Goal: Task Accomplishment & Management: Use online tool/utility

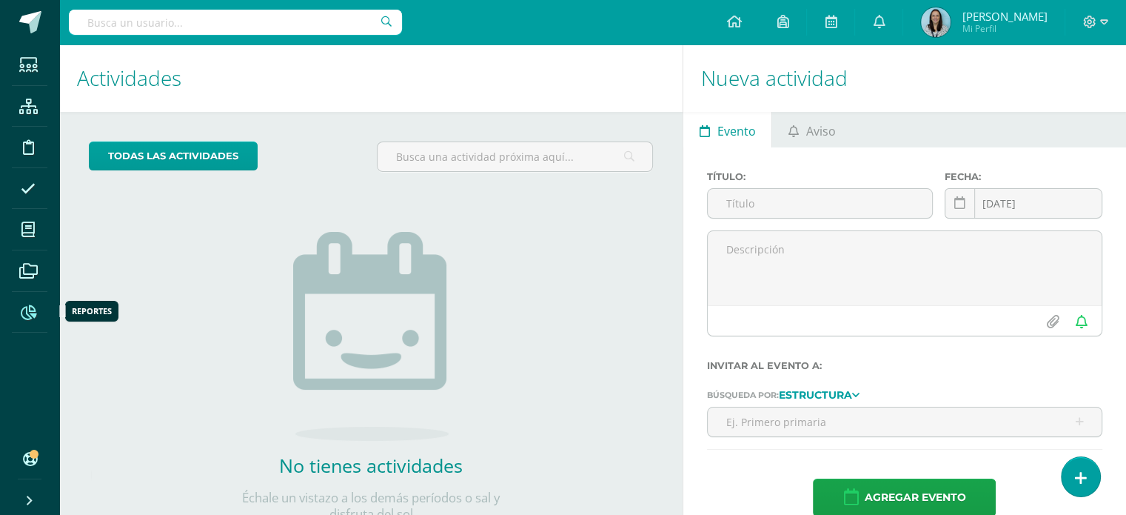
click at [28, 310] on icon at bounding box center [29, 312] width 16 height 15
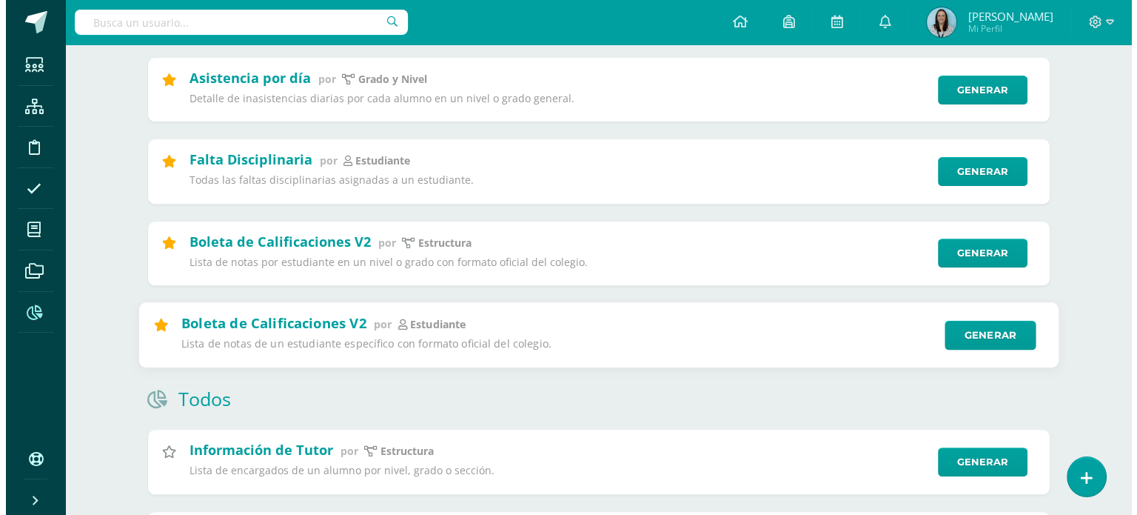
scroll to position [518, 0]
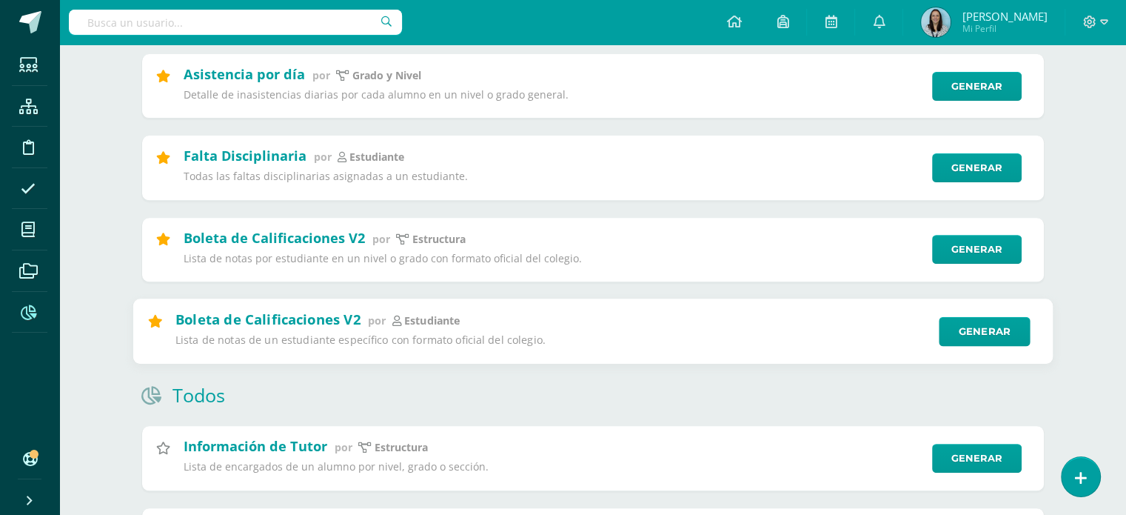
click at [436, 327] on p "estudiante" at bounding box center [432, 320] width 56 height 14
click at [998, 325] on link "Generar" at bounding box center [984, 331] width 91 height 30
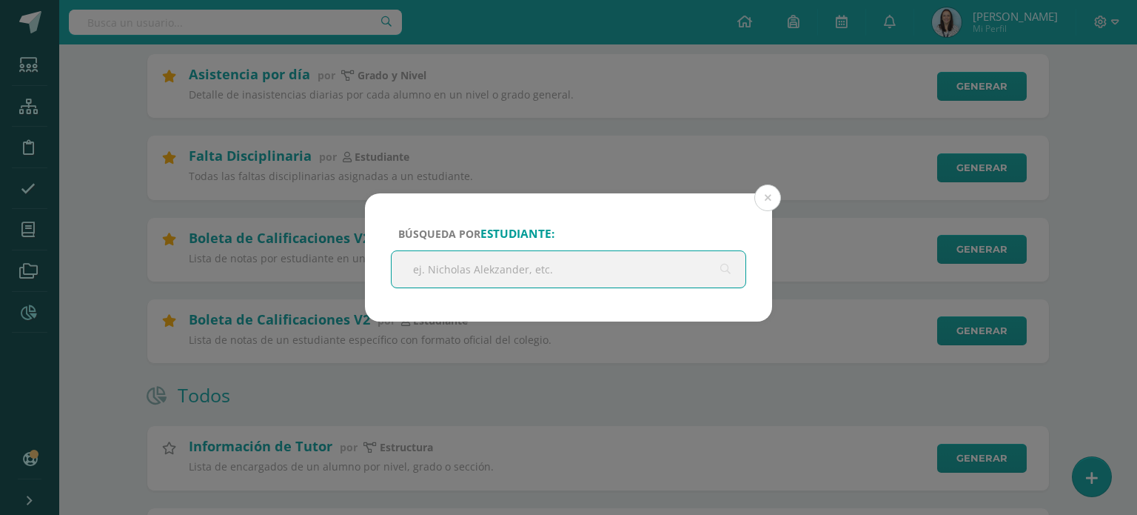
click at [610, 275] on input "text" at bounding box center [569, 269] width 354 height 36
type input "[PERSON_NAME]"
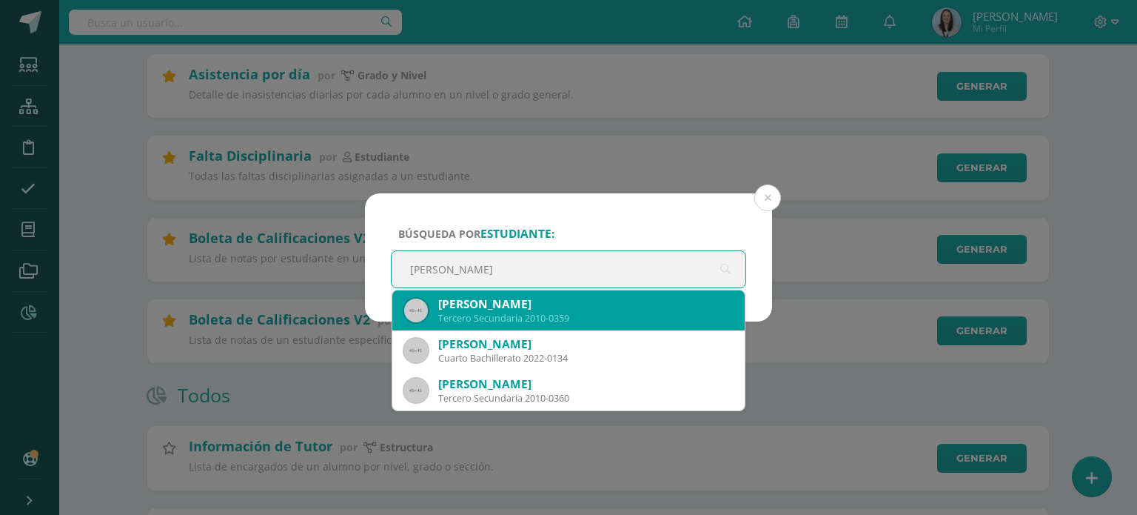
scroll to position [0, 0]
click at [486, 307] on div "[PERSON_NAME]" at bounding box center [585, 304] width 295 height 16
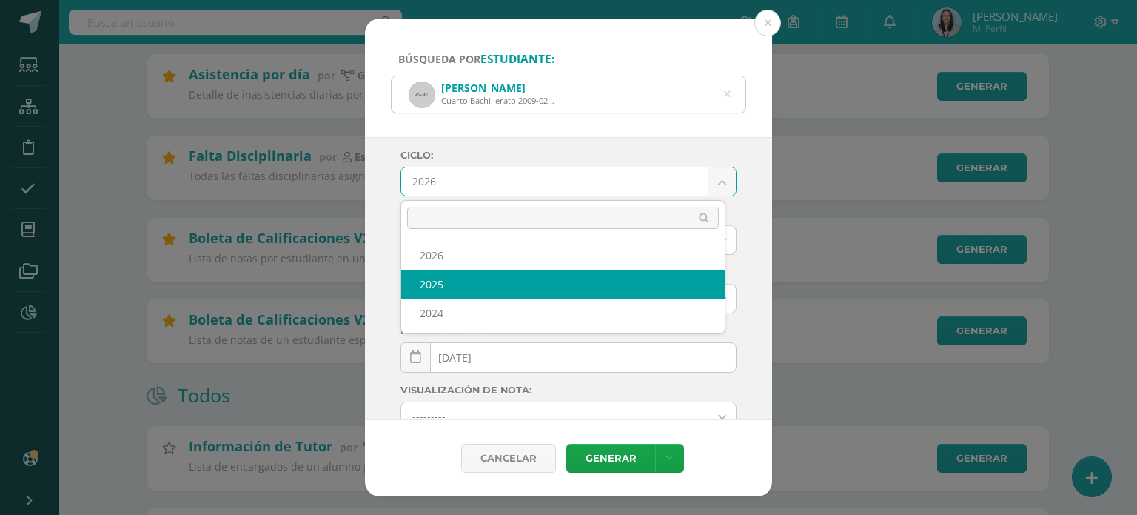
select select "2"
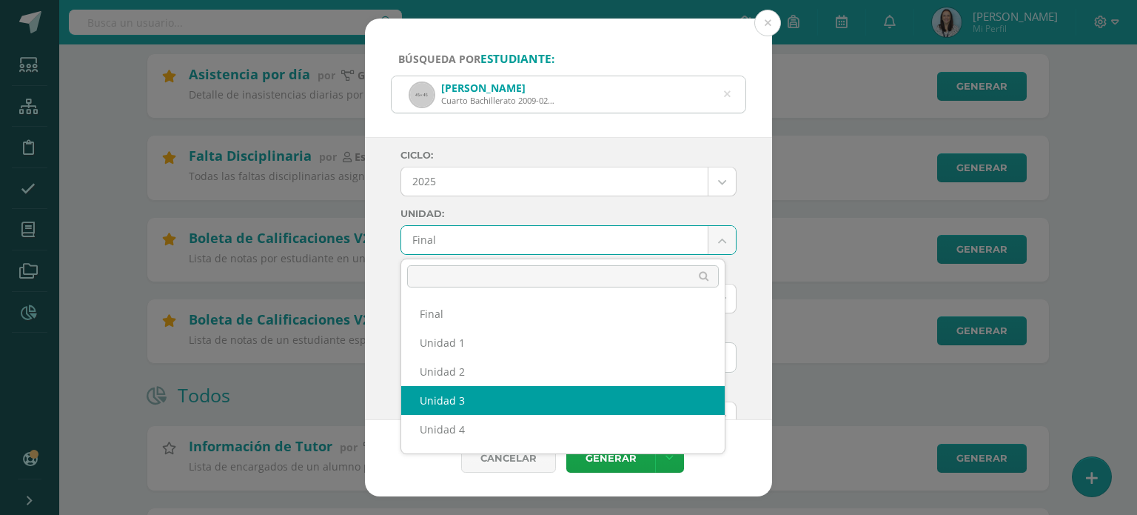
select select "Unidad 3"
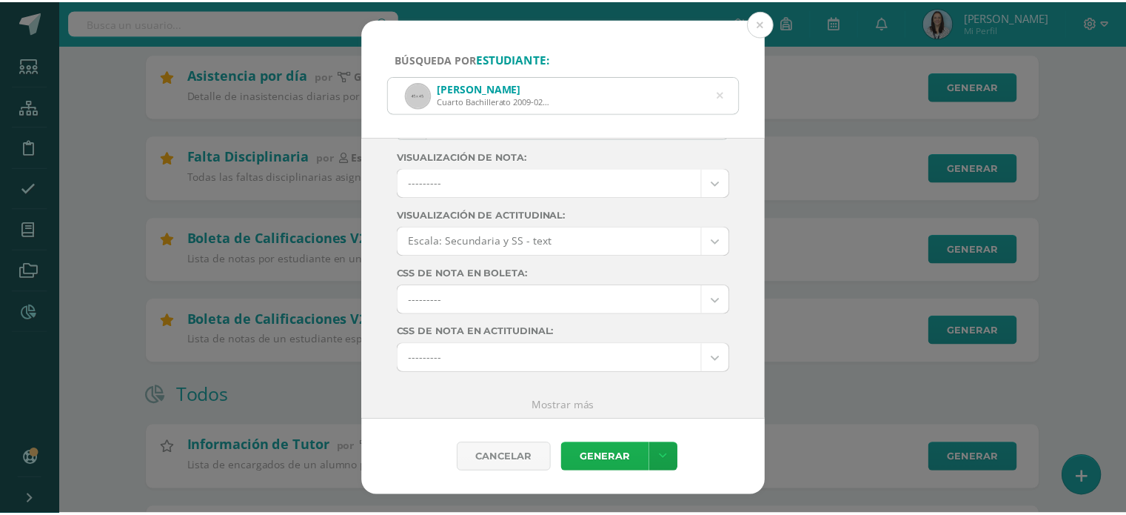
scroll to position [238, 0]
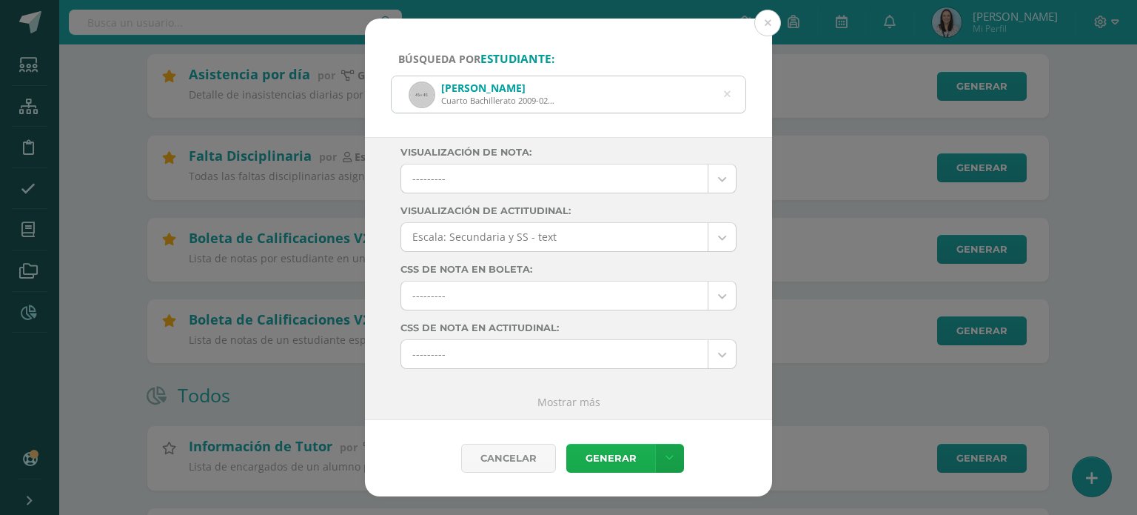
click at [607, 459] on link "Generar" at bounding box center [610, 458] width 89 height 29
click at [764, 23] on button at bounding box center [768, 23] width 27 height 27
